Goal: Information Seeking & Learning: Learn about a topic

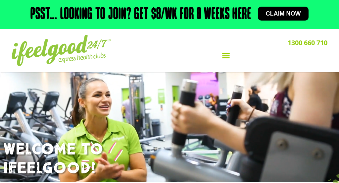
click at [229, 59] on icon "Menu Toggle" at bounding box center [226, 55] width 8 height 8
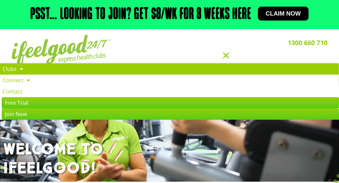
click at [185, 70] on link "Clubs" at bounding box center [169, 68] width 339 height 11
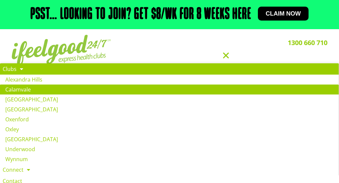
click at [136, 87] on link "Calamvale" at bounding box center [169, 89] width 339 height 10
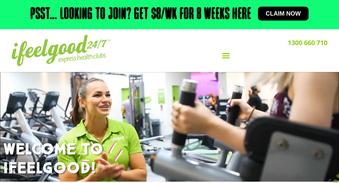
click at [225, 52] on icon "Menu Toggle" at bounding box center [226, 55] width 8 height 8
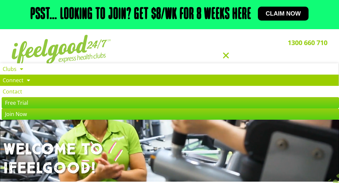
click at [205, 81] on link "Connect" at bounding box center [169, 79] width 339 height 11
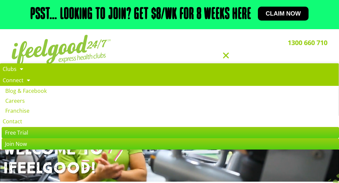
click at [191, 72] on link "Clubs" at bounding box center [169, 68] width 339 height 11
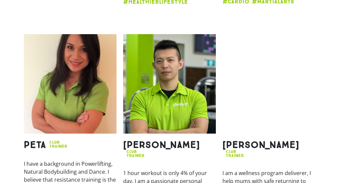
scroll to position [906, 0]
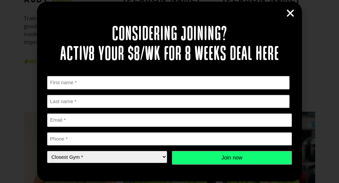
click at [291, 13] on icon "Close" at bounding box center [290, 13] width 10 height 10
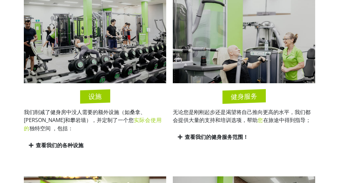
scroll to position [337, 0]
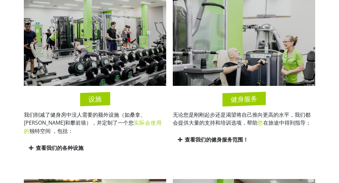
click at [173, 101] on div "健身服务 无论您是刚刚起步还是渴望将自己推向更高的水平，我们都会提供大量的支持和培训选项，帮助 您 在旅途中得到指导； 查看我们的健身服务范围！ 课程 私人训…" at bounding box center [243, 73] width 149 height 171
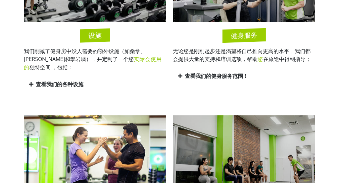
scroll to position [369, 0]
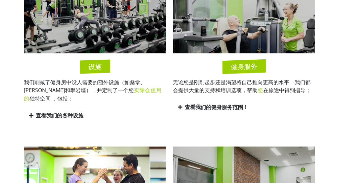
click at [228, 106] on font "查看我们的健身服务范围！" at bounding box center [217, 106] width 64 height 7
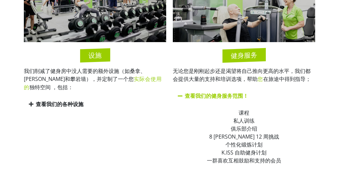
scroll to position [383, 0]
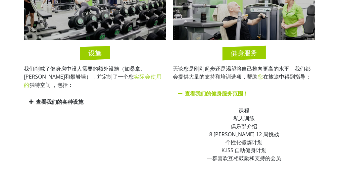
click at [65, 102] on font "查看我们的各种设施" at bounding box center [60, 101] width 48 height 7
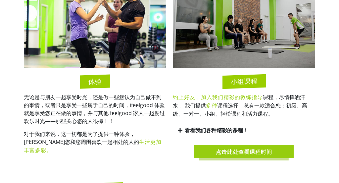
scroll to position [738, 0]
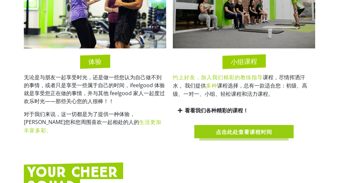
click at [248, 129] on font "点击此处查看课程时间" at bounding box center [244, 132] width 56 height 6
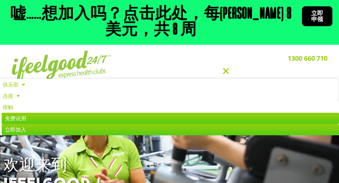
scroll to position [0, 0]
